Goal: Book appointment/travel/reservation

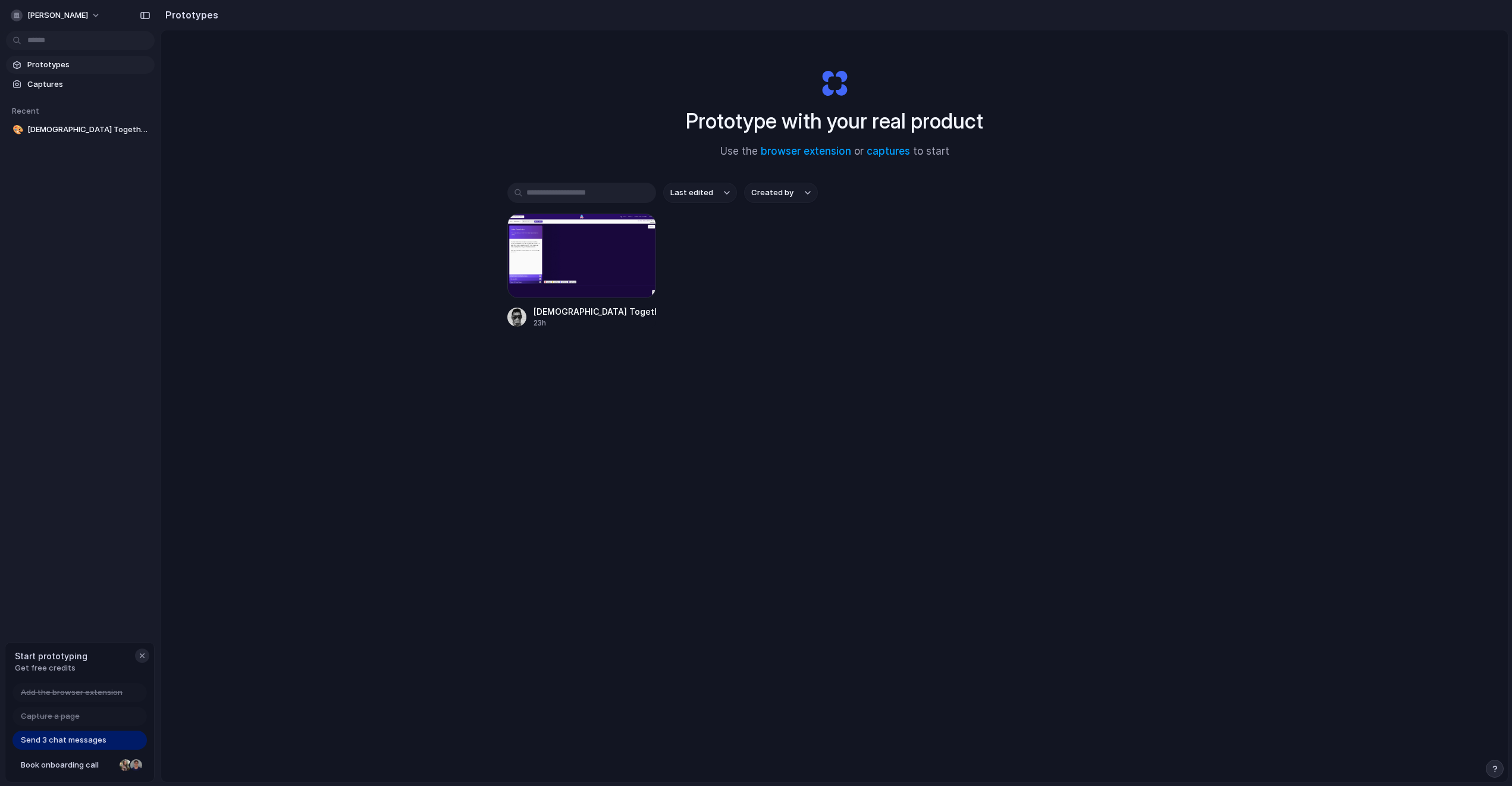
click at [138, 654] on div "button" at bounding box center [142, 656] width 10 height 10
click at [71, 12] on button "[PERSON_NAME]" at bounding box center [56, 15] width 100 height 19
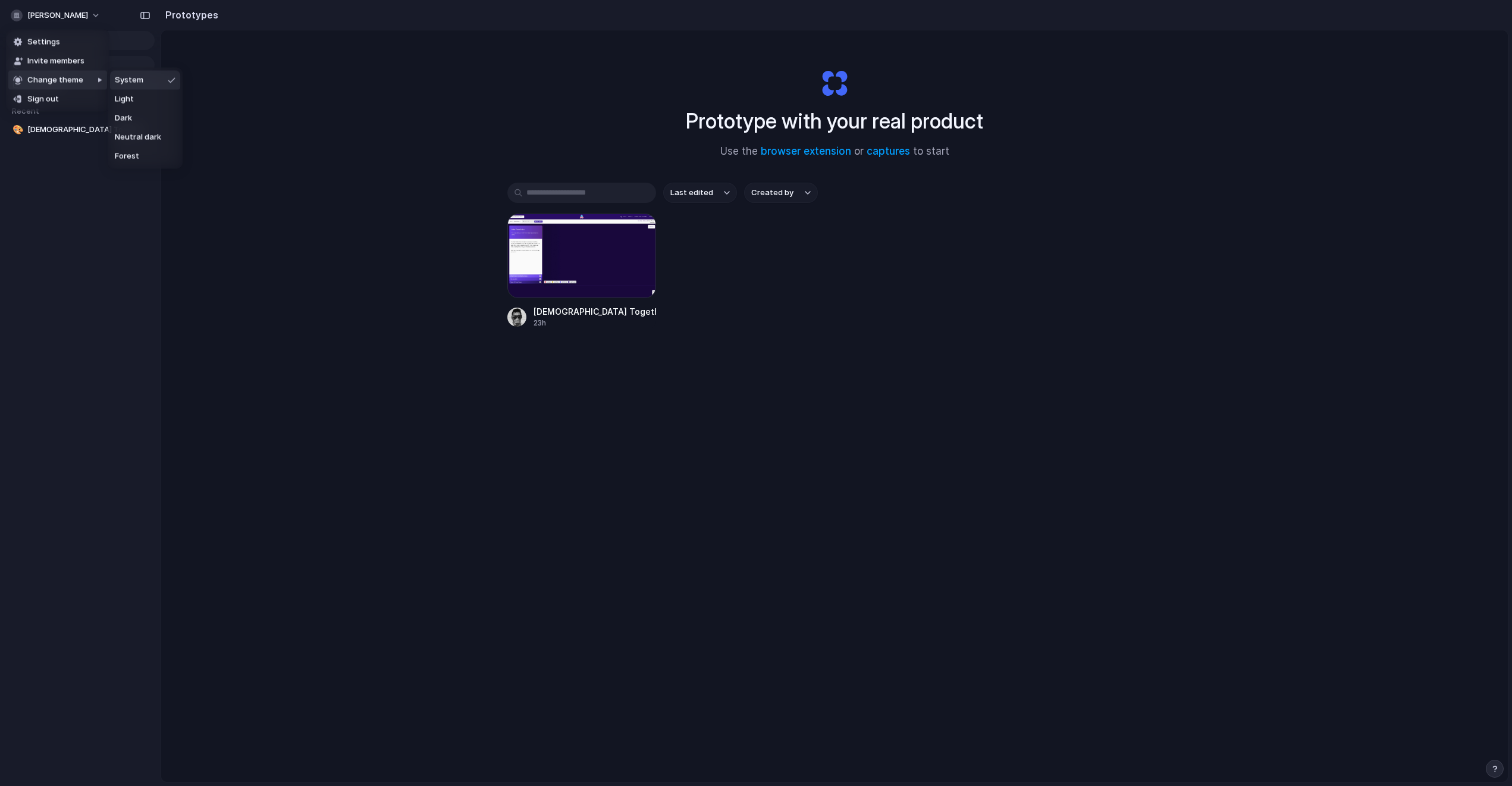
click at [1489, 767] on div "Settings Invite members Change theme Sign out" at bounding box center [756, 393] width 1512 height 786
click at [1493, 768] on div "button" at bounding box center [1495, 769] width 8 height 8
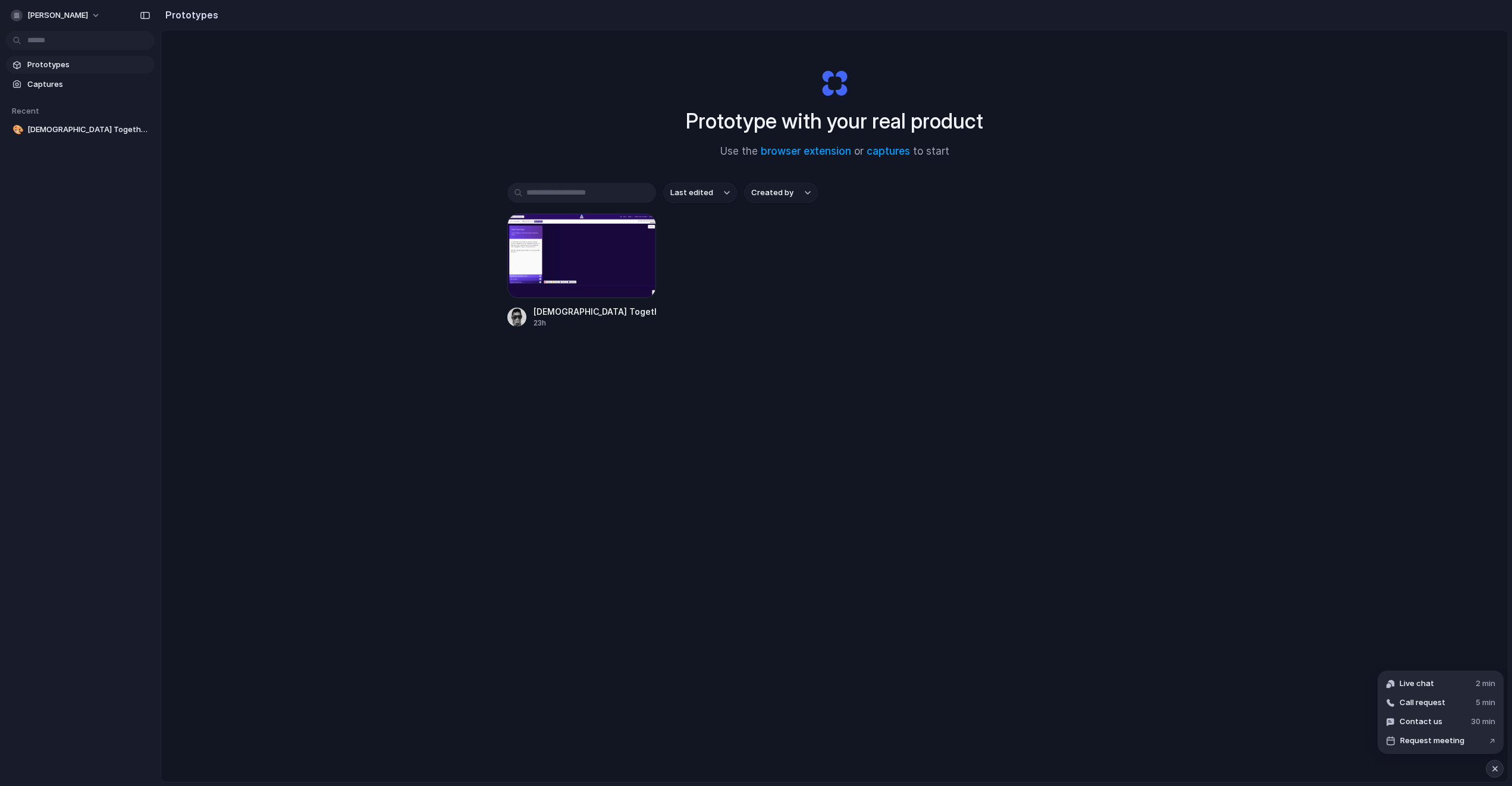
click at [673, 234] on div "Americans Together Voter Dashboard Share Button 23h" at bounding box center [834, 271] width 654 height 115
click at [1489, 770] on button "button" at bounding box center [1495, 769] width 18 height 18
click at [1461, 744] on span "Request meeting" at bounding box center [1432, 741] width 64 height 12
